Goal: Information Seeking & Learning: Learn about a topic

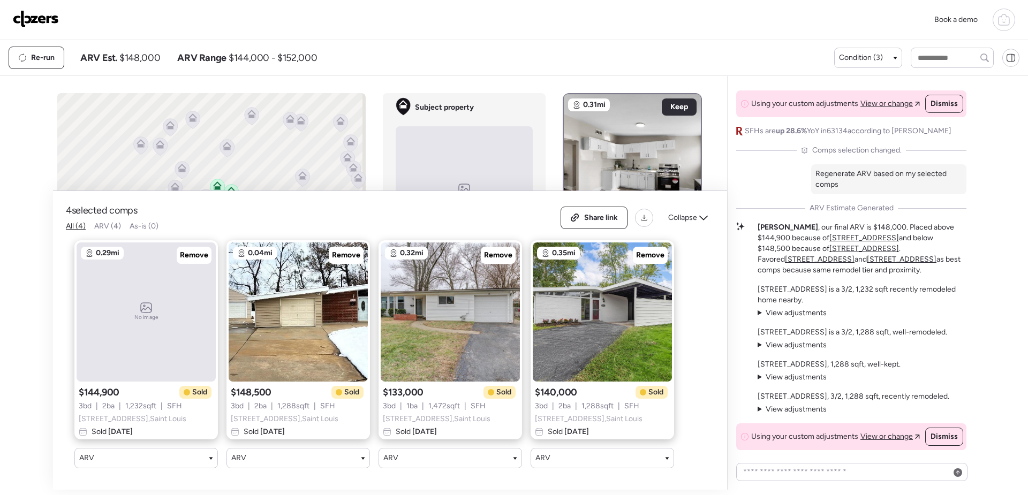
scroll to position [-339, 0]
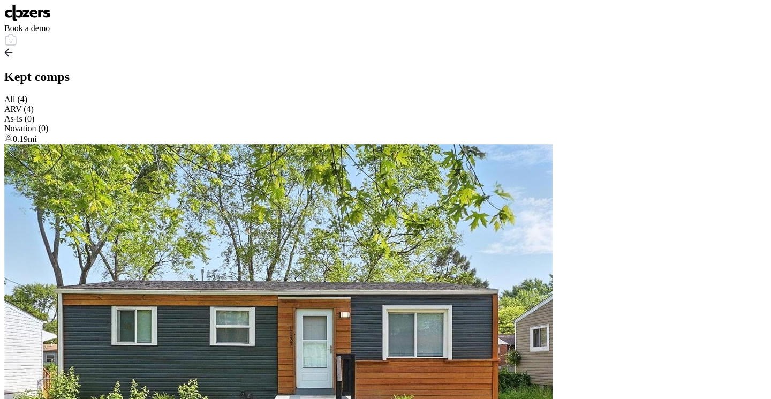
scroll to position [1339, 0]
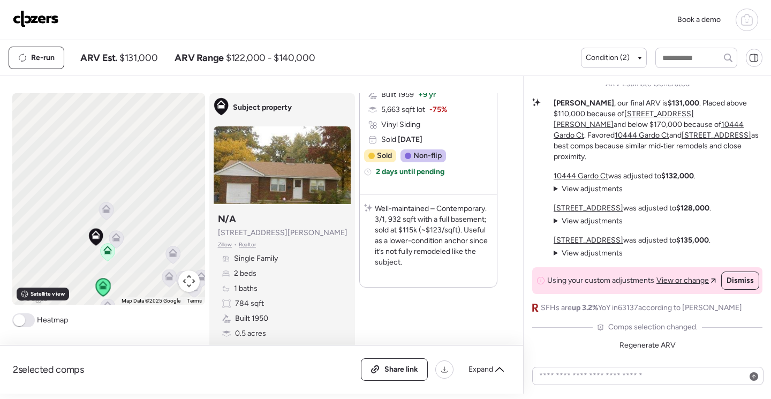
scroll to position [763, 0]
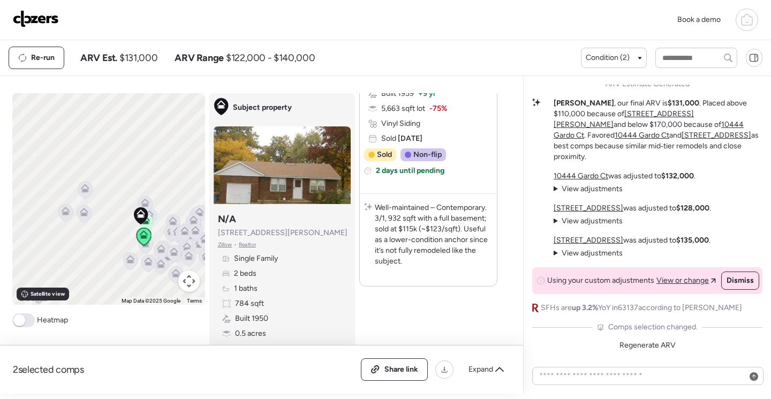
click at [80, 213] on icon at bounding box center [84, 212] width 9 height 9
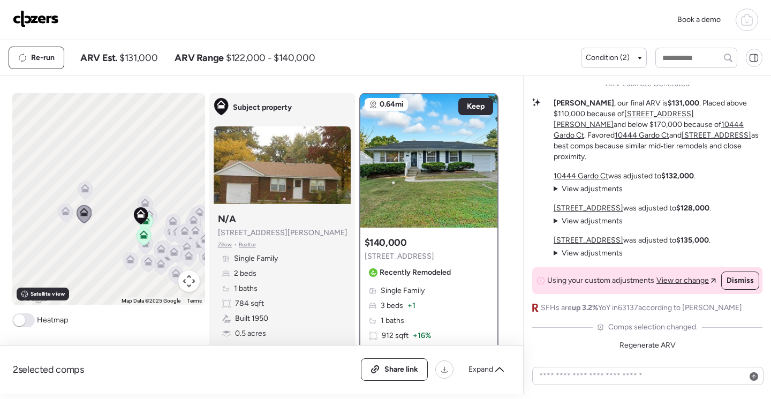
scroll to position [0, 0]
click at [84, 189] on icon at bounding box center [85, 186] width 8 height 5
